Goal: Transaction & Acquisition: Purchase product/service

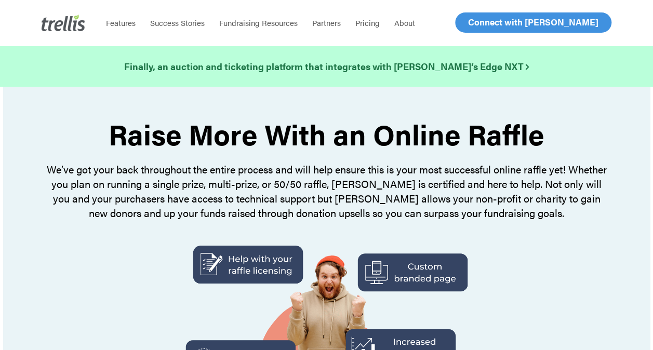
drag, startPoint x: 486, startPoint y: 8, endPoint x: 452, endPoint y: 38, distance: 45.6
click at [452, 37] on div "Menu Features Success Stories Fundraising Resources Partners Find a Partner Bec…" at bounding box center [341, 23] width 484 height 46
click at [403, 23] on span "About" at bounding box center [404, 22] width 21 height 11
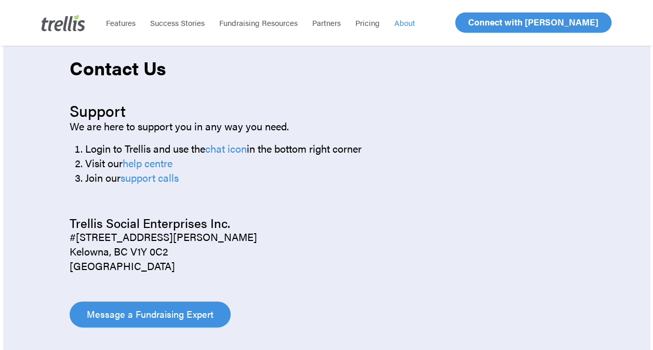
scroll to position [987, 0]
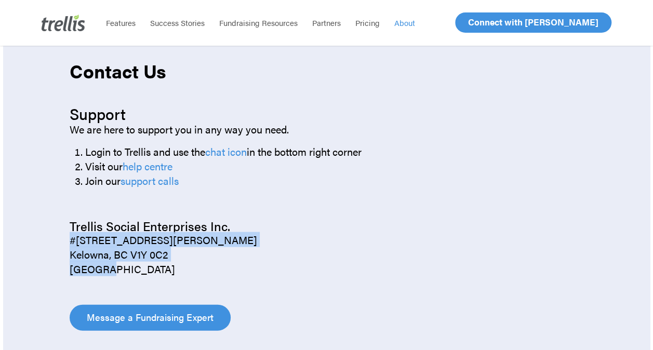
drag, startPoint x: 68, startPoint y: 235, endPoint x: 124, endPoint y: 266, distance: 64.2
click at [124, 266] on div "Contact Us Support We are here to support you in any way you need. Login to Tre…" at bounding box center [326, 196] width 559 height 270
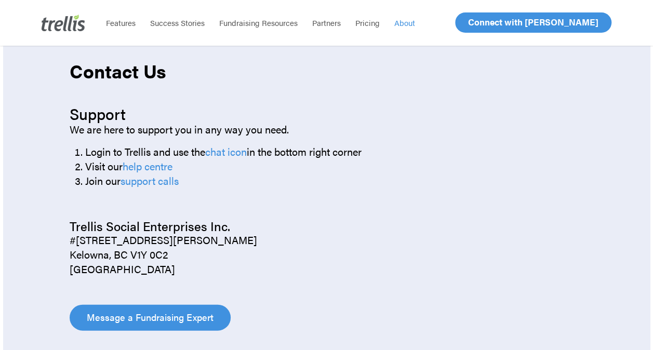
drag, startPoint x: 124, startPoint y: 266, endPoint x: 126, endPoint y: 279, distance: 12.7
click at [126, 278] on div "Contact Us Support We are here to support you in any way you need. Login to Tre…" at bounding box center [327, 196] width 514 height 270
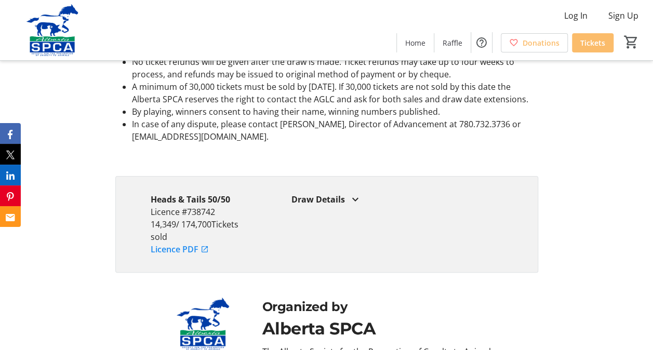
scroll to position [2025, 0]
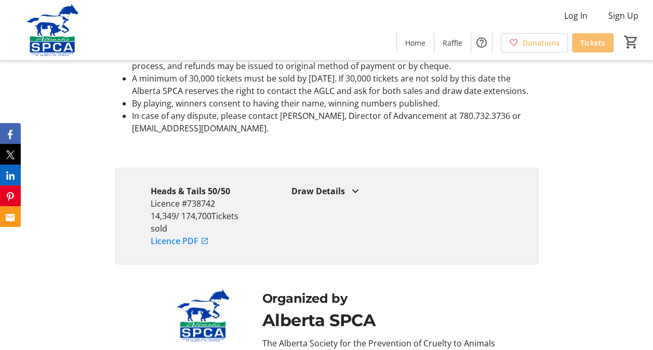
click at [323, 197] on div "Draw Details" at bounding box center [396, 191] width 211 height 12
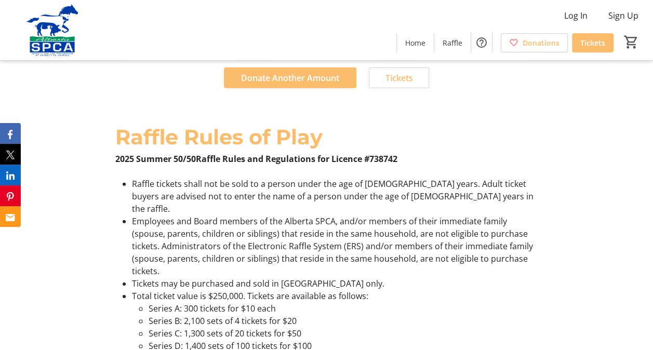
scroll to position [1454, 0]
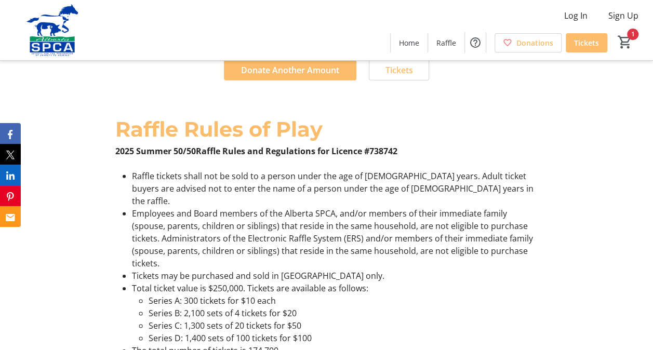
type input "0"
type input "1"
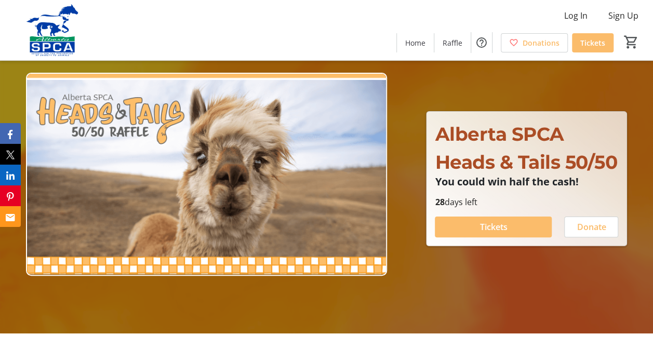
scroll to position [52, 0]
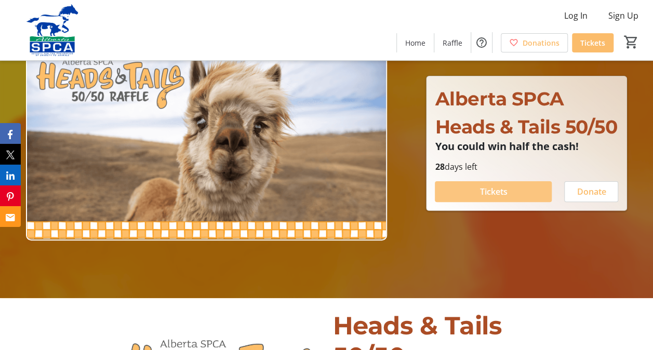
click at [526, 198] on span at bounding box center [493, 191] width 117 height 25
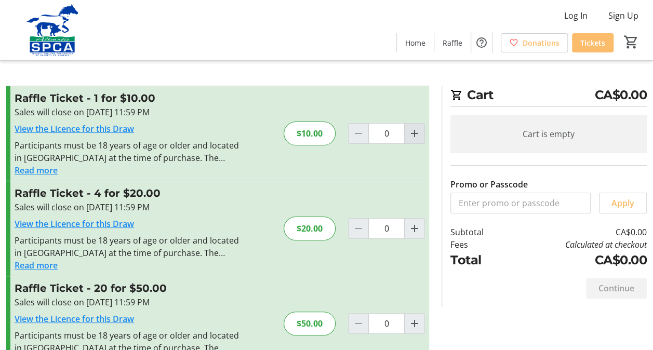
click at [411, 136] on mat-icon "Increment by one" at bounding box center [414, 133] width 12 height 12
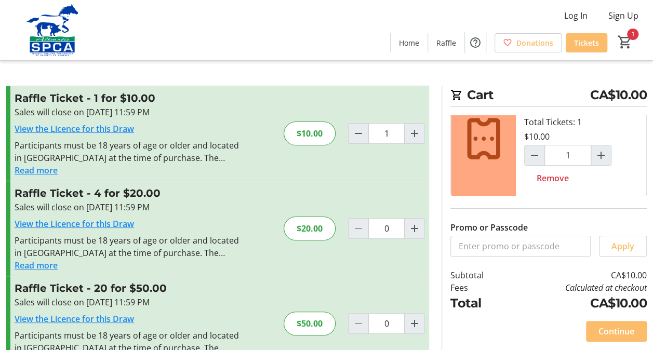
click at [361, 136] on mat-icon "Decrement by one" at bounding box center [358, 133] width 12 height 12
type input "0"
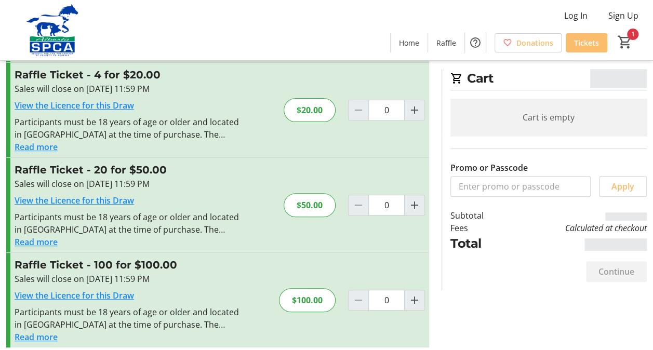
scroll to position [128, 0]
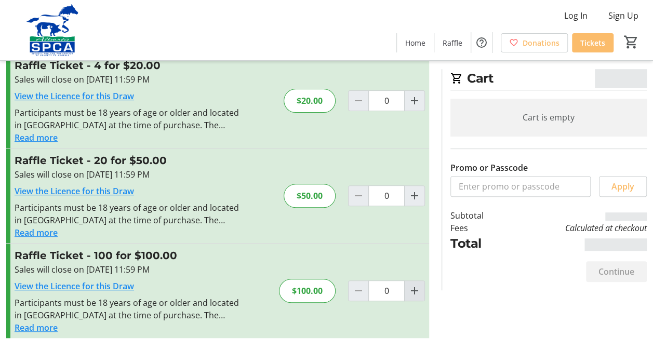
click at [414, 286] on mat-icon "Increment by one" at bounding box center [414, 291] width 12 height 12
type input "1"
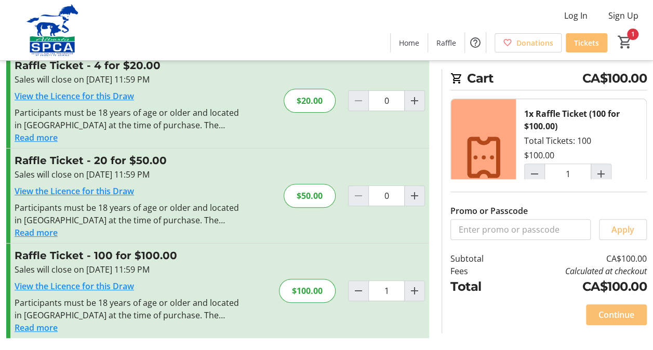
click at [600, 319] on span "Continue" at bounding box center [616, 314] width 36 height 12
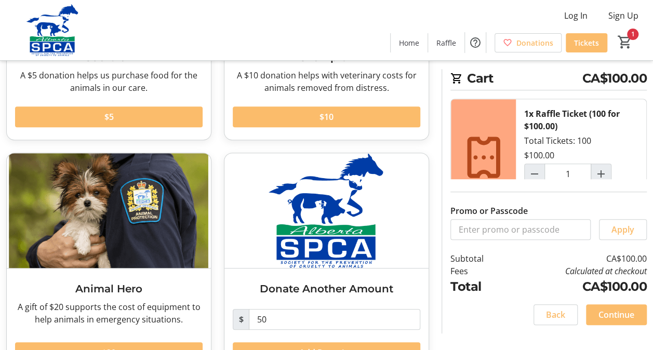
scroll to position [233, 0]
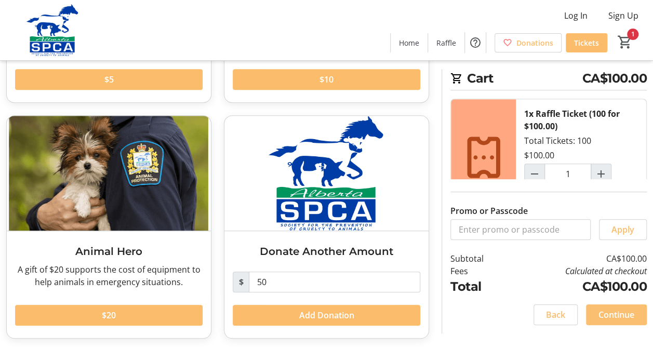
click at [633, 312] on span "Continue" at bounding box center [616, 314] width 36 height 12
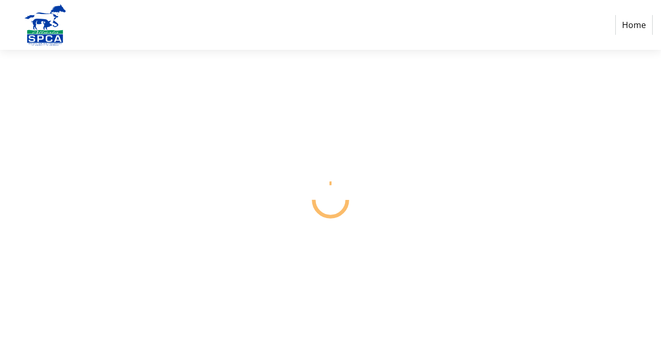
select select "CA"
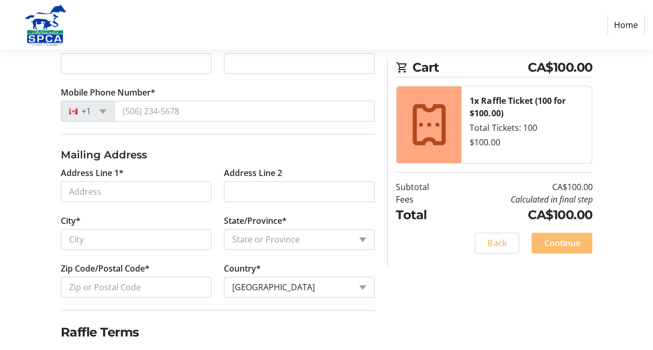
scroll to position [305, 0]
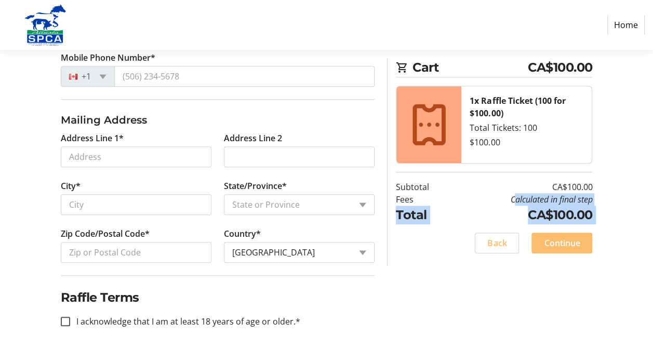
drag, startPoint x: 508, startPoint y: 198, endPoint x: 605, endPoint y: 202, distance: 96.7
click at [605, 202] on div "Log In to Your Account (Optional) Or continue below to checkout as a guest. Log…" at bounding box center [326, 92] width 653 height 522
click at [586, 198] on td "Calculated in final step" at bounding box center [522, 199] width 140 height 12
drag, startPoint x: 589, startPoint y: 198, endPoint x: 492, endPoint y: 199, distance: 96.6
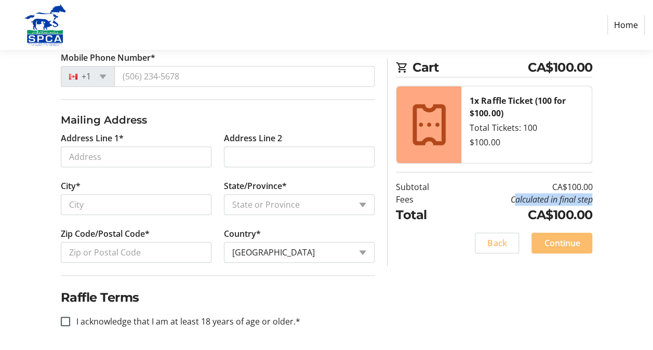
click at [492, 199] on td "Calculated in final step" at bounding box center [522, 199] width 140 height 12
drag, startPoint x: 492, startPoint y: 199, endPoint x: 500, endPoint y: 209, distance: 11.8
click at [500, 209] on td "CA$100.00" at bounding box center [522, 215] width 140 height 19
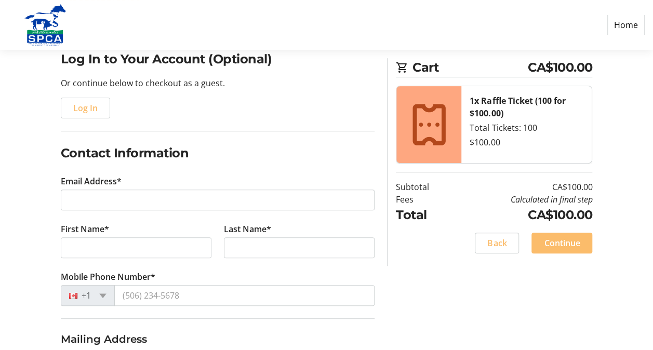
scroll to position [156, 0]
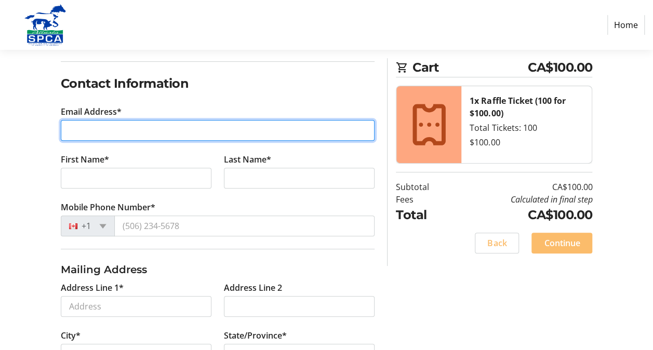
click at [222, 135] on input "Email Address*" at bounding box center [218, 130] width 314 height 21
type input "[EMAIL_ADDRESS][PERSON_NAME][DOMAIN_NAME]"
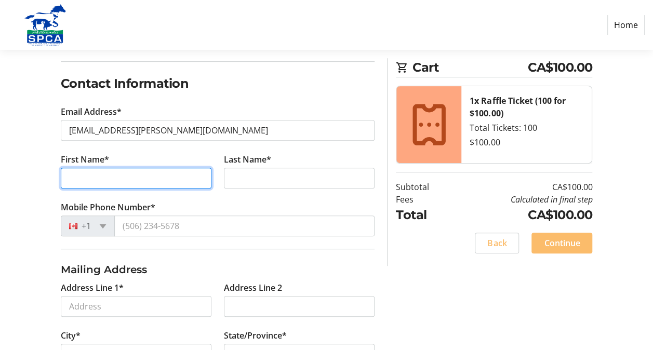
type input "[PERSON_NAME]"
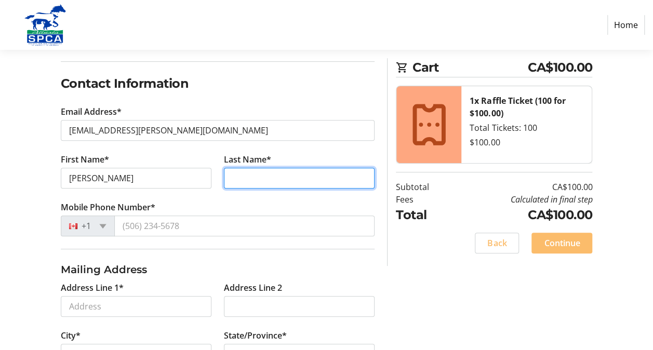
type input "[PERSON_NAME]"
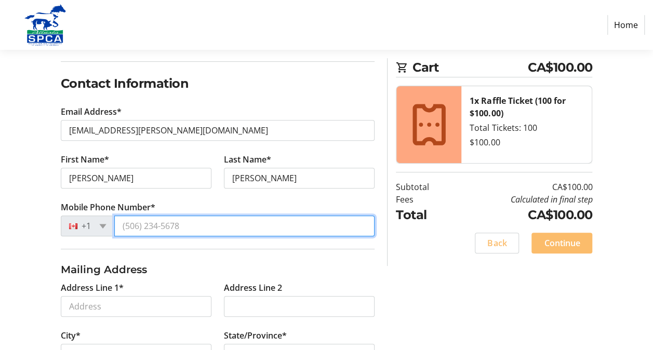
type input "[PHONE_NUMBER]"
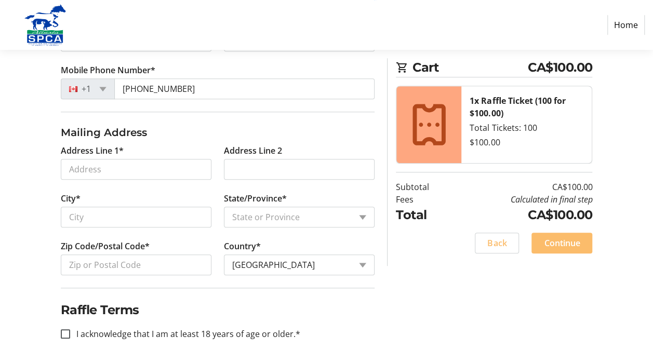
scroll to position [305, 0]
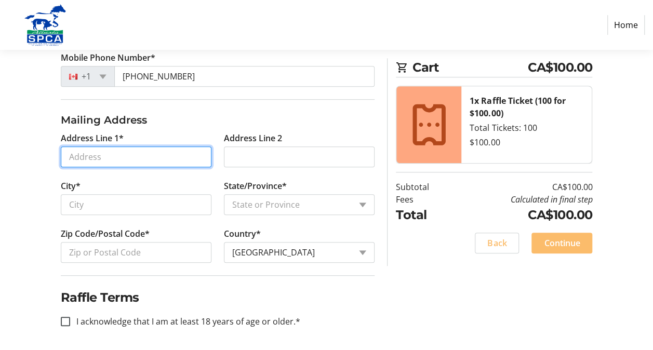
click at [160, 152] on input "Address Line 1*" at bounding box center [136, 156] width 151 height 21
type input "303-[STREET_ADDRESS][DEMOGRAPHIC_DATA]"
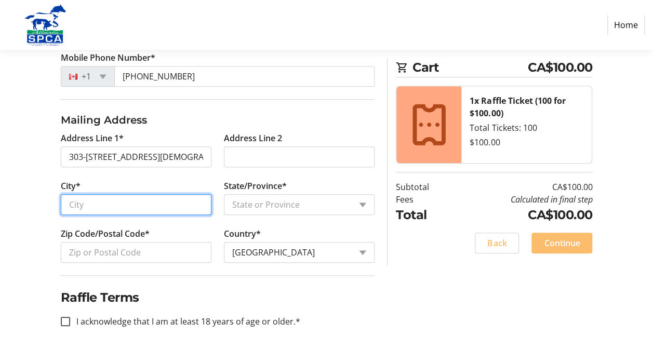
type input "[GEOGRAPHIC_DATA]"
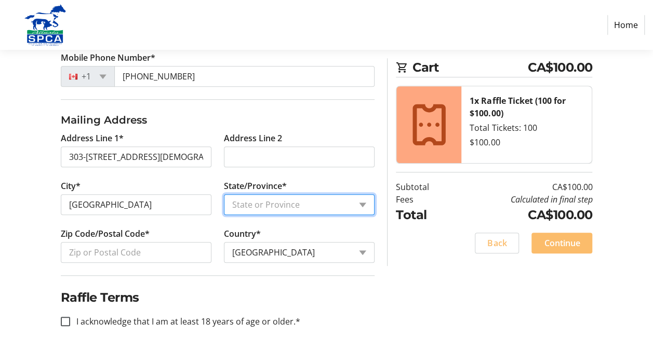
select select "AB"
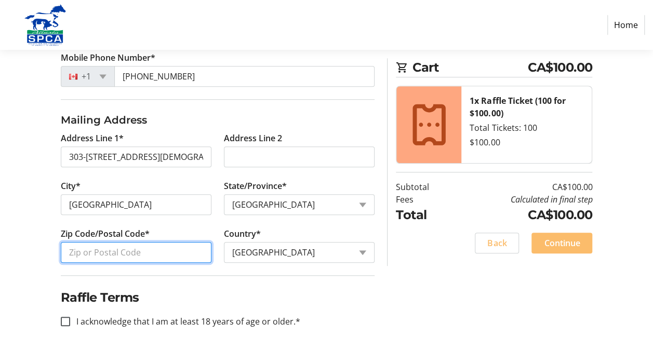
type input "T2R 1S6"
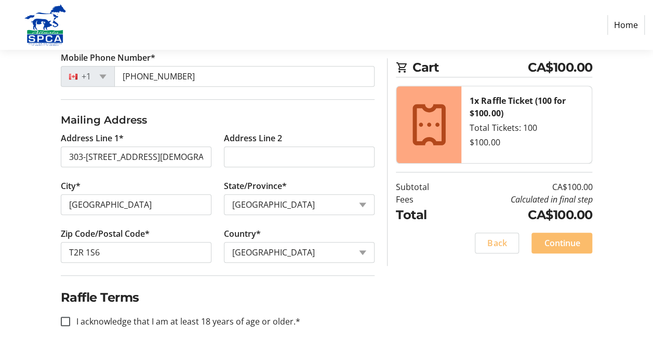
click at [125, 324] on label "I acknowledge that I am at least 18 years of age or older.*" at bounding box center [185, 321] width 230 height 12
click at [70, 324] on input "I acknowledge that I am at least 18 years of age or older.*" at bounding box center [65, 321] width 9 height 9
checkbox input "true"
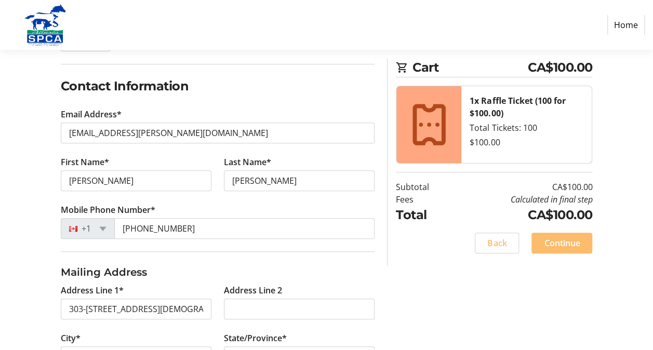
scroll to position [202, 0]
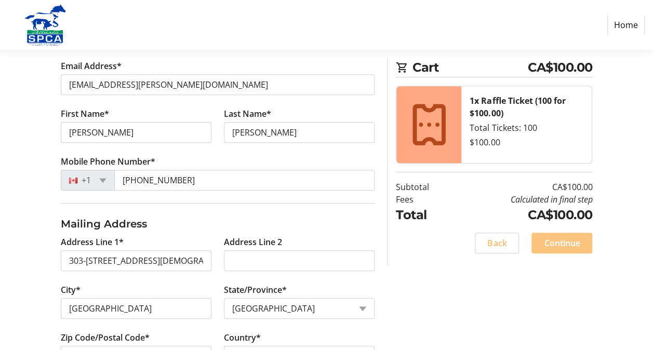
click at [575, 246] on span "Continue" at bounding box center [562, 243] width 36 height 12
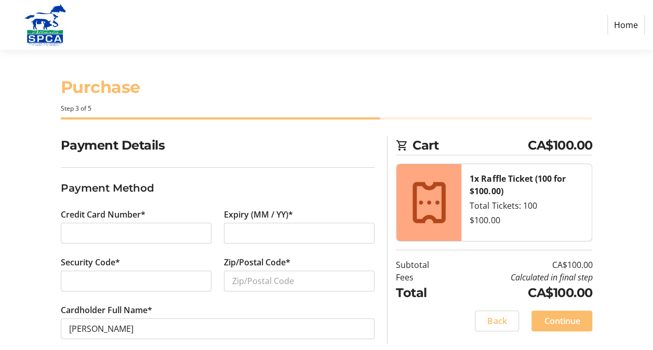
scroll to position [12, 0]
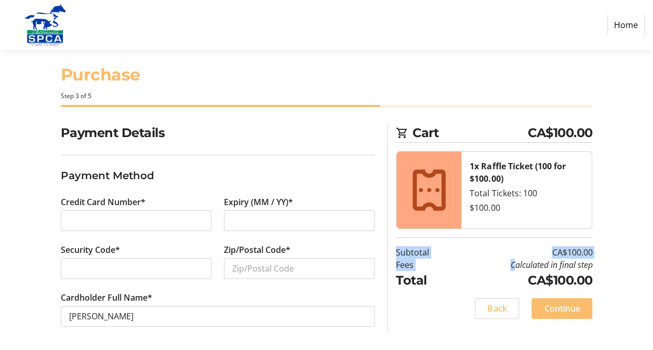
drag, startPoint x: 509, startPoint y: 265, endPoint x: 608, endPoint y: 264, distance: 98.7
click at [608, 265] on div "Payment Details Payment Method Credit Card Number* Expiry (MM / YY)* Security C…" at bounding box center [326, 238] width 653 height 228
click at [608, 264] on div "Payment Details Payment Method Credit Card Number* Expiry (MM / YY)* Security C…" at bounding box center [326, 238] width 653 height 228
click at [598, 264] on div "Payment Details Payment Method Credit Card Number* Expiry (MM / YY)* Security C…" at bounding box center [326, 238] width 653 height 228
drag, startPoint x: 505, startPoint y: 266, endPoint x: 660, endPoint y: 286, distance: 156.0
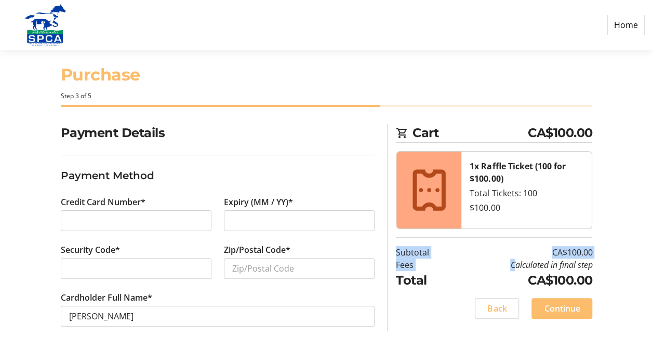
click at [653, 285] on html "Home Purchase Step 3 of 5 Cart CA$100.00 1x Raffle Ticket (100 for $100.00) Tot…" at bounding box center [326, 170] width 653 height 364
drag, startPoint x: 660, startPoint y: 286, endPoint x: 602, endPoint y: 263, distance: 62.0
click at [602, 263] on div "Payment Details Payment Method Credit Card Number* Expiry (MM / YY)* Security C…" at bounding box center [326, 238] width 653 height 228
click at [519, 259] on td "Calculated in final step" at bounding box center [522, 265] width 140 height 12
click at [518, 262] on td "Calculated in final step" at bounding box center [522, 265] width 140 height 12
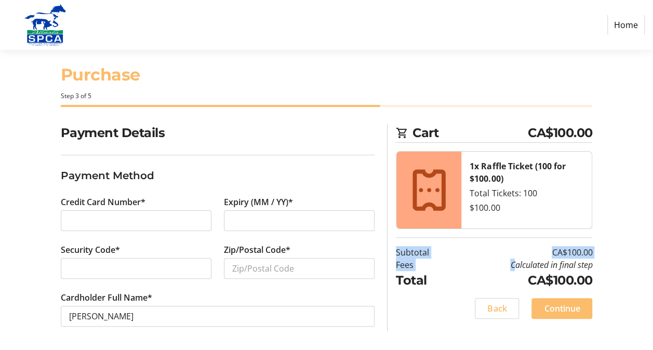
click at [517, 264] on td "Calculated in final step" at bounding box center [522, 265] width 140 height 12
click at [485, 308] on span at bounding box center [496, 308] width 43 height 25
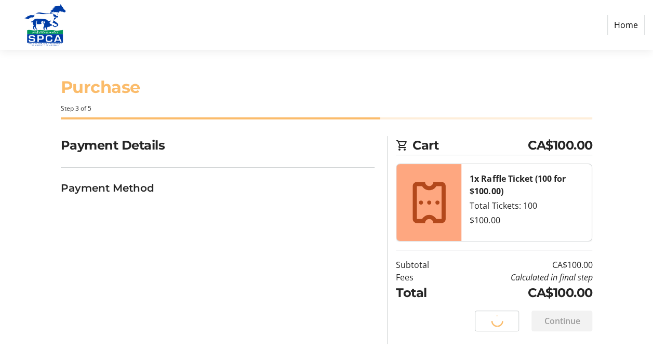
select select "AB"
select select "CA"
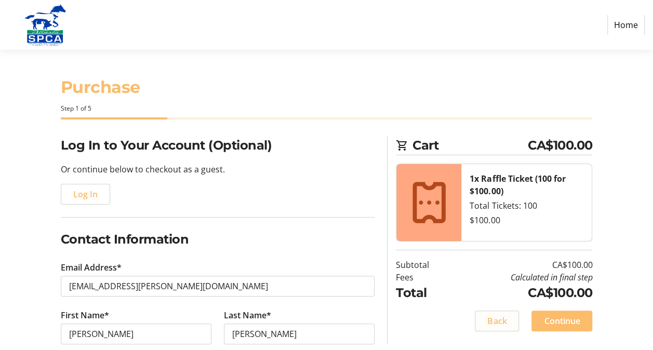
click at [509, 318] on span at bounding box center [496, 320] width 43 height 25
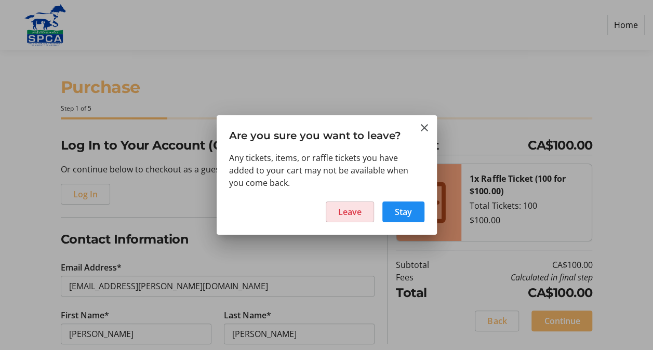
click at [342, 209] on span "Leave" at bounding box center [349, 212] width 23 height 12
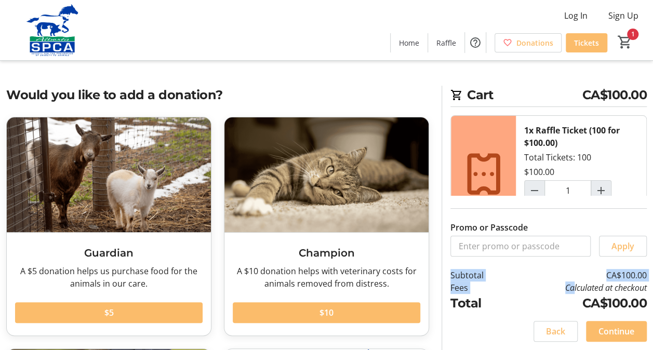
drag, startPoint x: 568, startPoint y: 289, endPoint x: 662, endPoint y: 300, distance: 94.7
click at [653, 300] on html "Log In Sign Up Home Raffle Donations Tickets 1 Home Raffle Donations Tickets Ca…" at bounding box center [326, 292] width 653 height 584
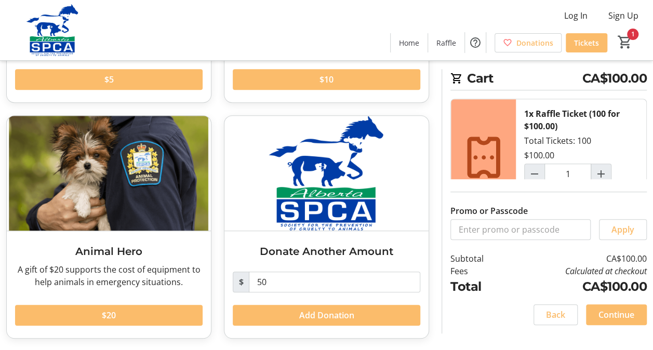
click at [587, 264] on td "CA$100.00" at bounding box center [577, 258] width 140 height 12
drag, startPoint x: 570, startPoint y: 271, endPoint x: 642, endPoint y: 266, distance: 71.8
click at [642, 266] on td "Calculated at checkout" at bounding box center [577, 271] width 140 height 12
drag, startPoint x: 642, startPoint y: 266, endPoint x: 648, endPoint y: 269, distance: 6.3
click at [648, 269] on section "Cart CA$100.00 1x Raffle Ticket (100 for $100.00) Total Tickets: 100 $100.00 1 …" at bounding box center [544, 201] width 218 height 264
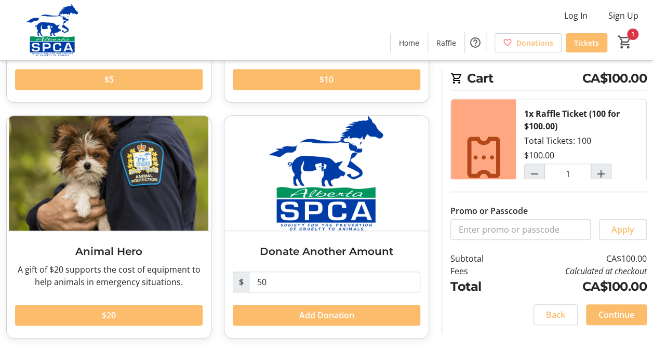
drag, startPoint x: 648, startPoint y: 269, endPoint x: 570, endPoint y: 262, distance: 77.7
click at [570, 262] on section "Cart CA$100.00 1x Raffle Ticket (100 for $100.00) Total Tickets: 100 $100.00 1 …" at bounding box center [544, 201] width 218 height 264
drag, startPoint x: 570, startPoint y: 262, endPoint x: 570, endPoint y: 268, distance: 6.3
click at [570, 268] on td "Calculated at checkout" at bounding box center [577, 271] width 140 height 12
click at [570, 271] on td "Calculated at checkout" at bounding box center [577, 271] width 140 height 12
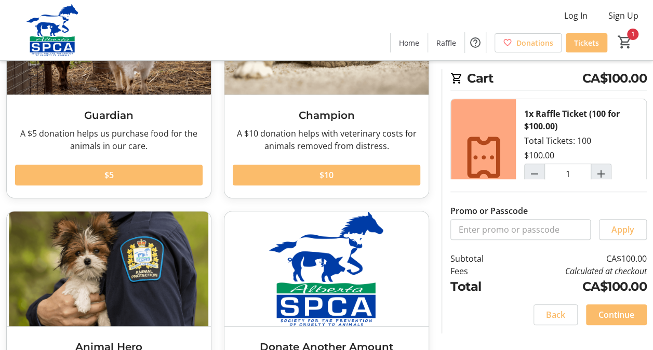
scroll to position [0, 0]
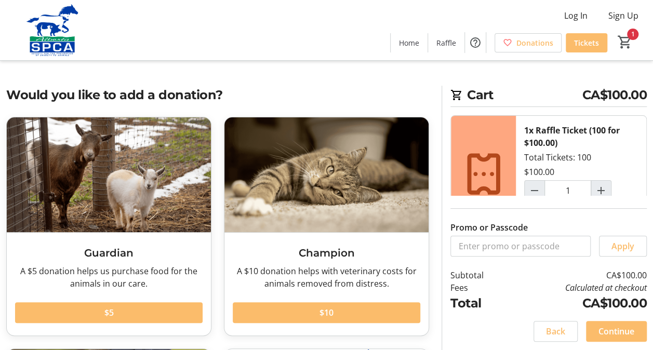
click at [564, 288] on td "Calculated at checkout" at bounding box center [577, 287] width 140 height 12
